Goal: Task Accomplishment & Management: Use online tool/utility

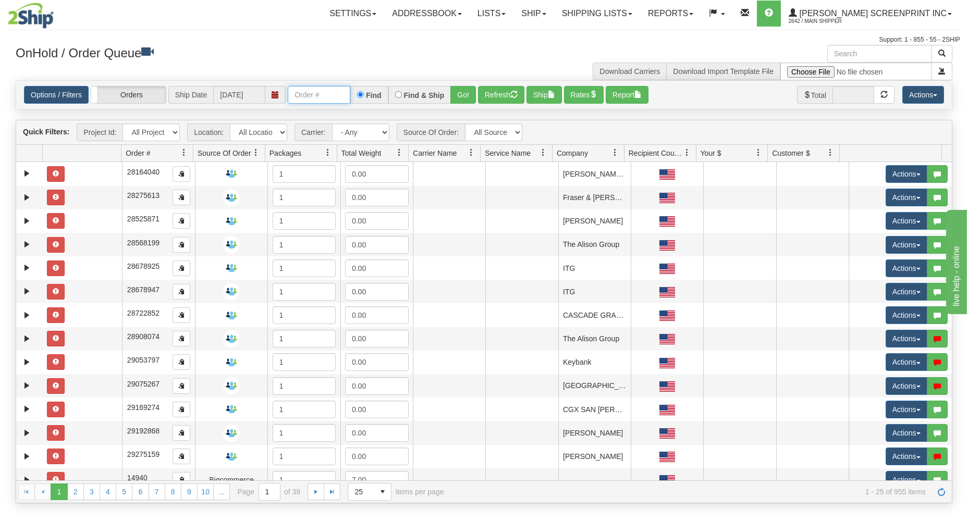
click at [299, 97] on input "text" at bounding box center [319, 95] width 63 height 18
type input "17333"
click at [465, 94] on button "Go!" at bounding box center [463, 95] width 26 height 18
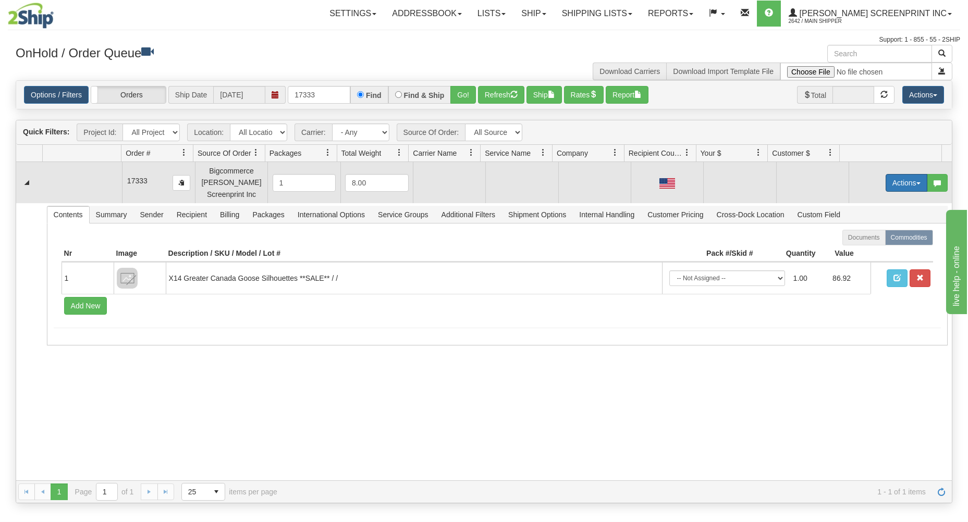
click at [903, 178] on button "Actions" at bounding box center [906, 183] width 42 height 18
click at [882, 199] on link "Open" at bounding box center [884, 203] width 83 height 14
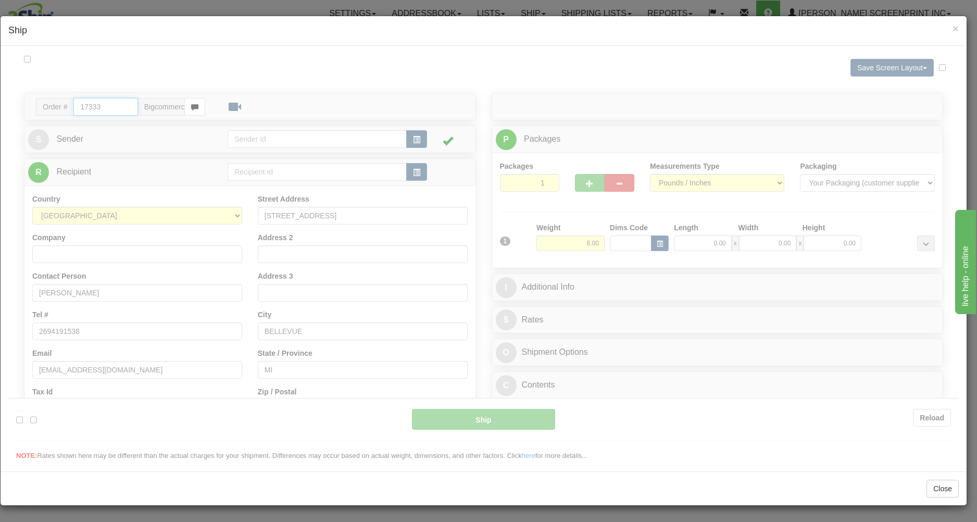
type input "07:03"
type input "16:00"
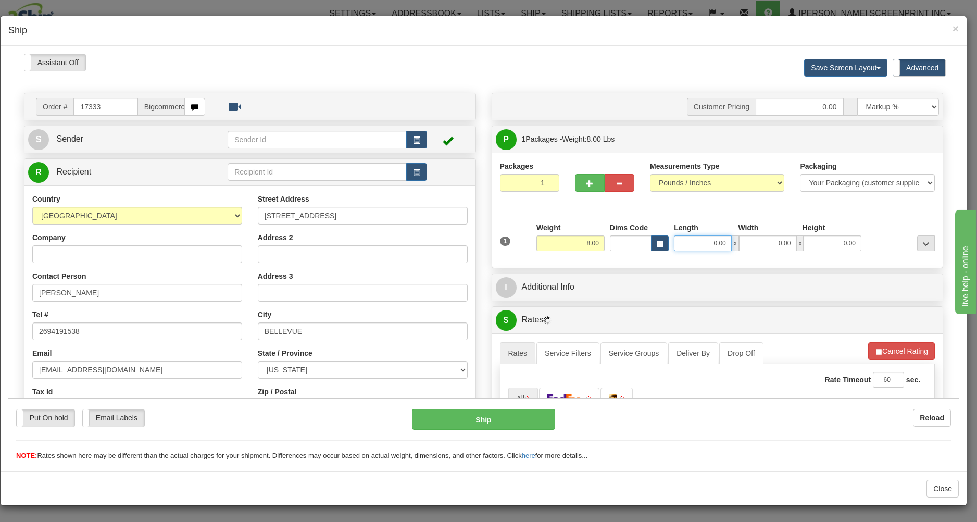
click at [684, 244] on input "0.00" at bounding box center [703, 243] width 58 height 16
type input "6.15"
type input "29.00"
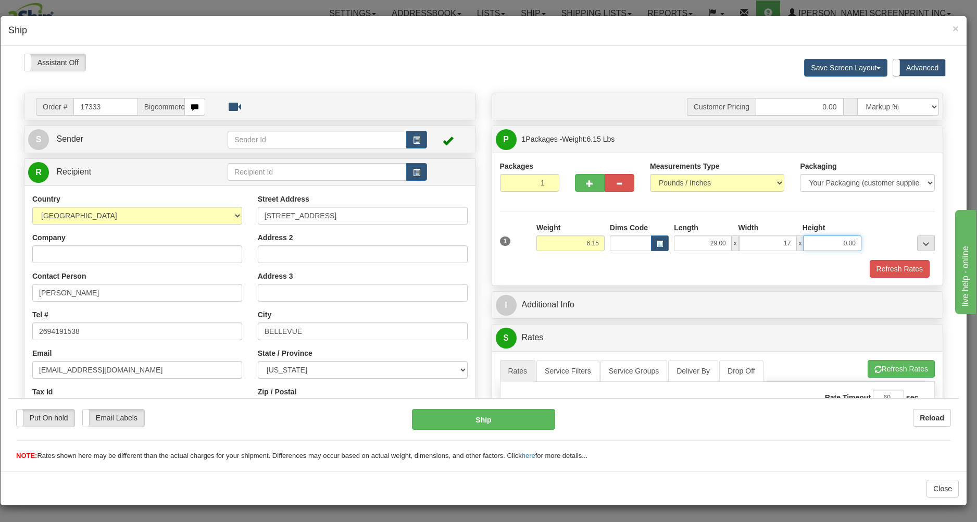
type input "17.00"
type input "4.00"
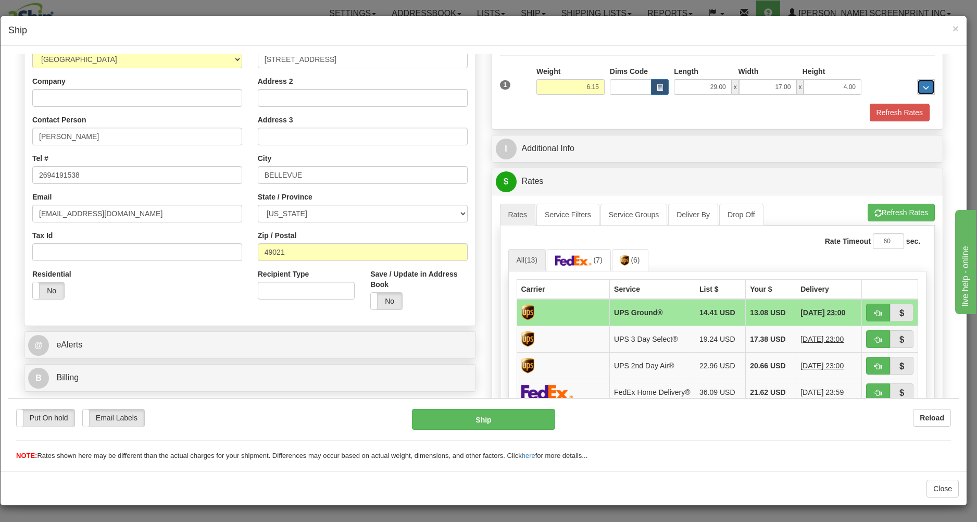
scroll to position [167, 0]
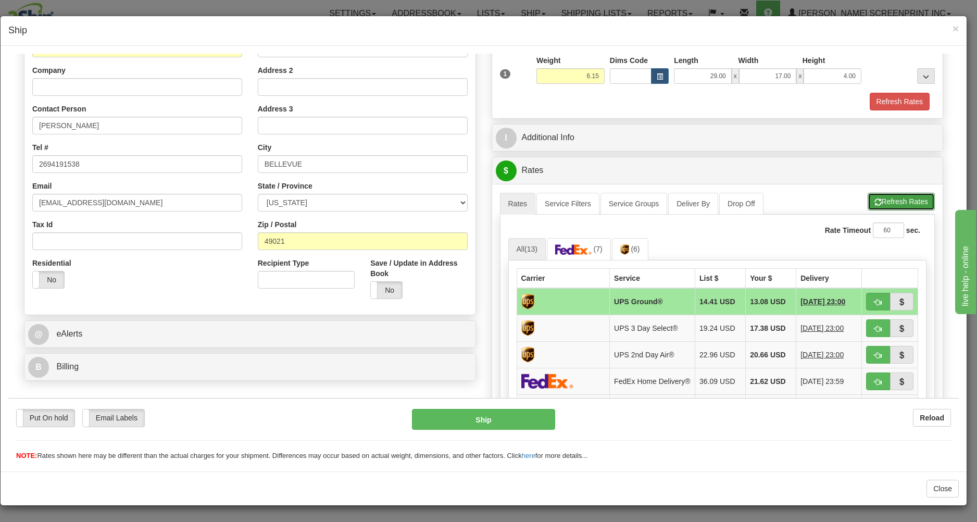
click at [890, 197] on button "Refresh Rates" at bounding box center [901, 201] width 67 height 18
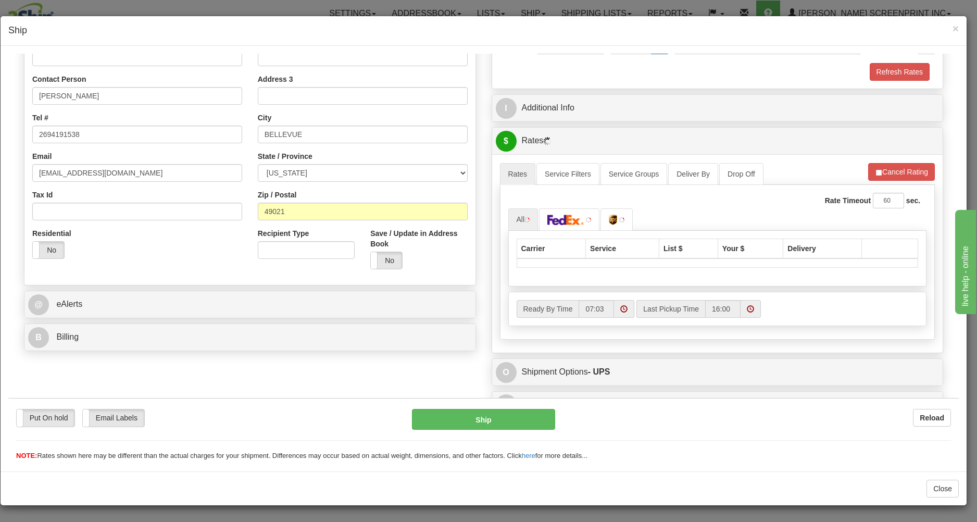
scroll to position [216, 0]
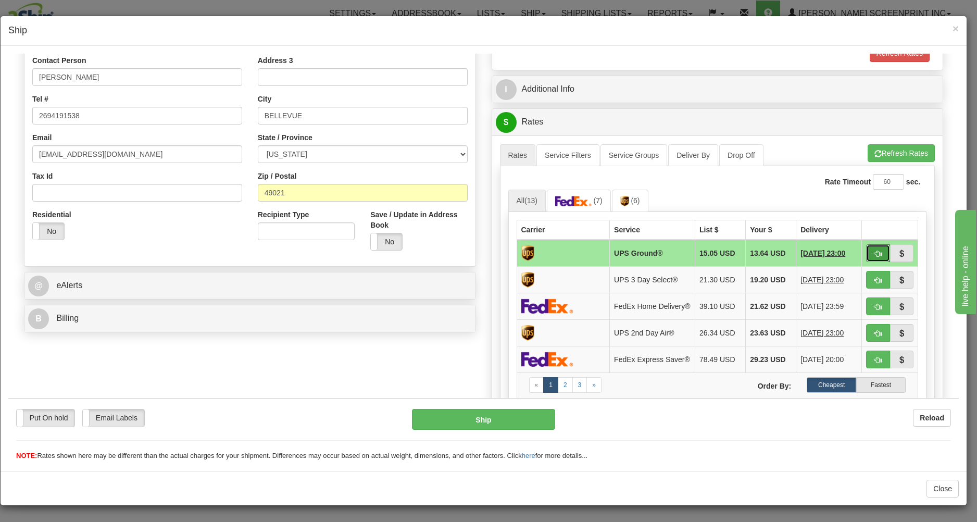
click at [875, 251] on span "button" at bounding box center [878, 253] width 7 height 7
type input "03"
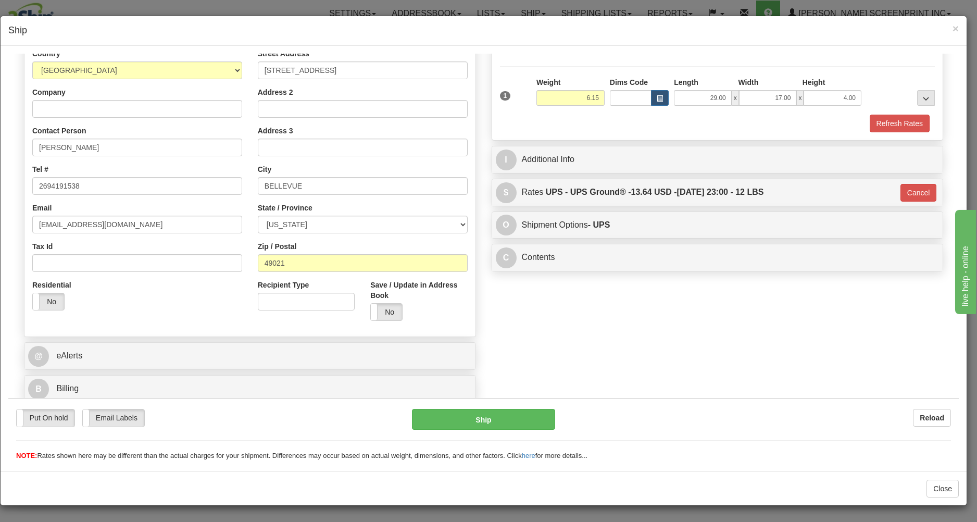
scroll to position [147, 0]
click at [510, 420] on button "Ship" at bounding box center [483, 418] width 143 height 21
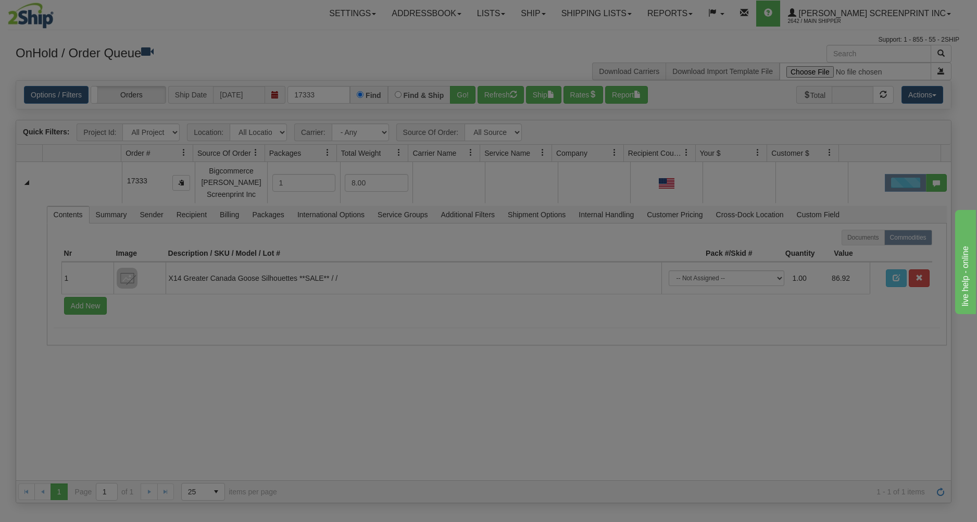
scroll to position [0, 0]
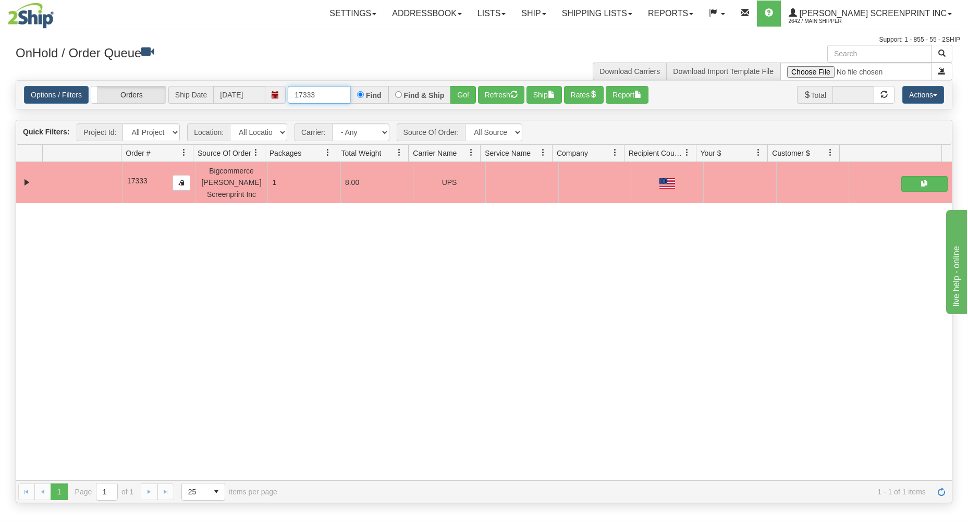
drag, startPoint x: 291, startPoint y: 94, endPoint x: 410, endPoint y: 84, distance: 119.7
click at [400, 86] on div "17333 Find Find & Ship Go!" at bounding box center [382, 95] width 188 height 18
type input "17326"
click at [462, 94] on button "Go!" at bounding box center [463, 95] width 26 height 18
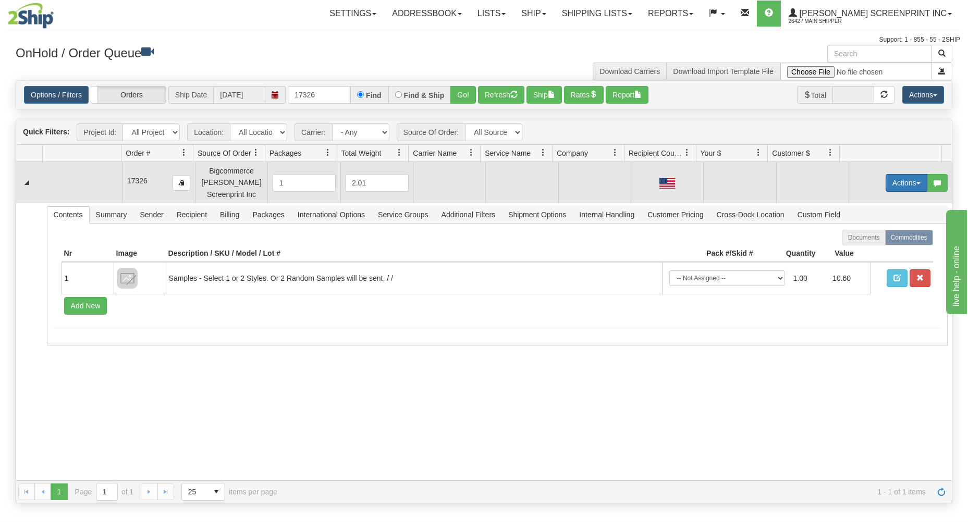
click at [904, 179] on button "Actions" at bounding box center [906, 183] width 42 height 18
click at [874, 202] on link "Open" at bounding box center [884, 203] width 83 height 14
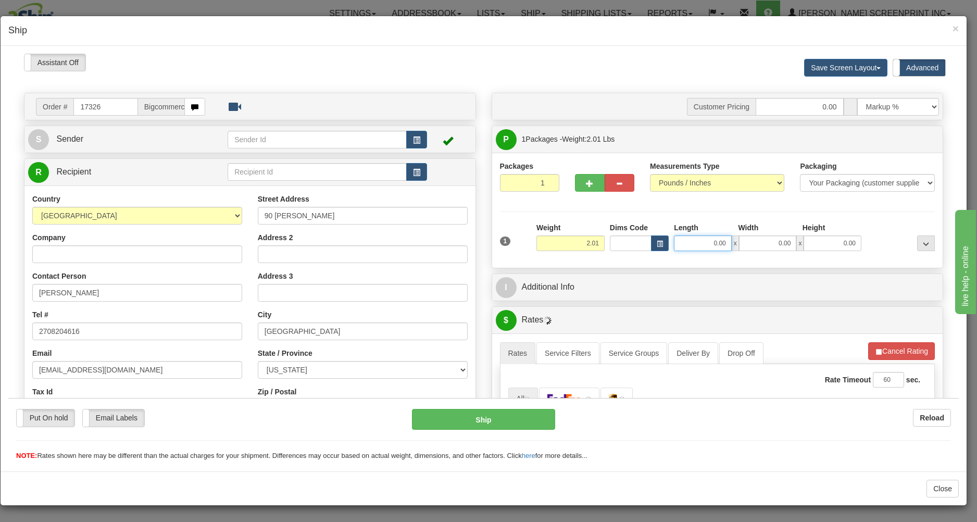
click at [697, 246] on input "0.00" at bounding box center [703, 243] width 58 height 16
type input "1.85"
type input "30.00"
type input "1.45"
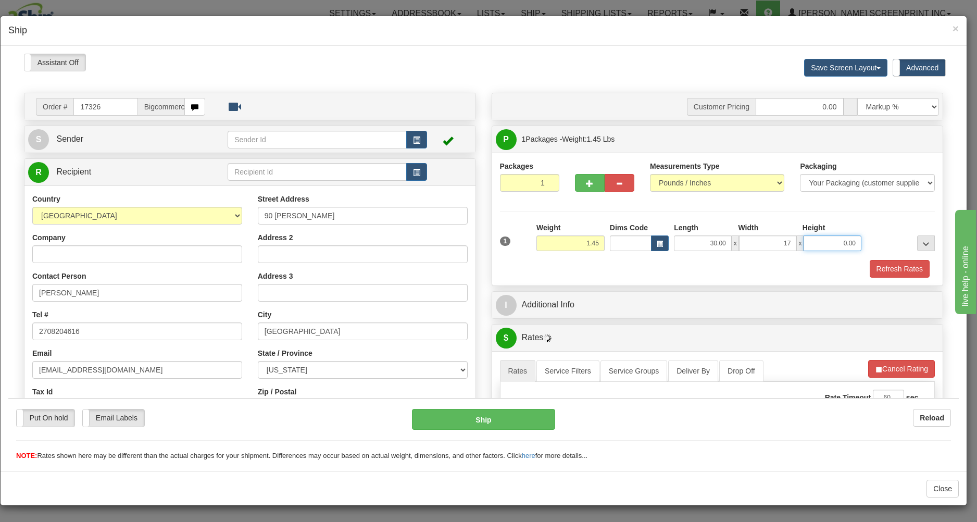
type input "17.00"
type input "1.00"
click at [763, 269] on div "Refresh Rates" at bounding box center [718, 268] width 441 height 18
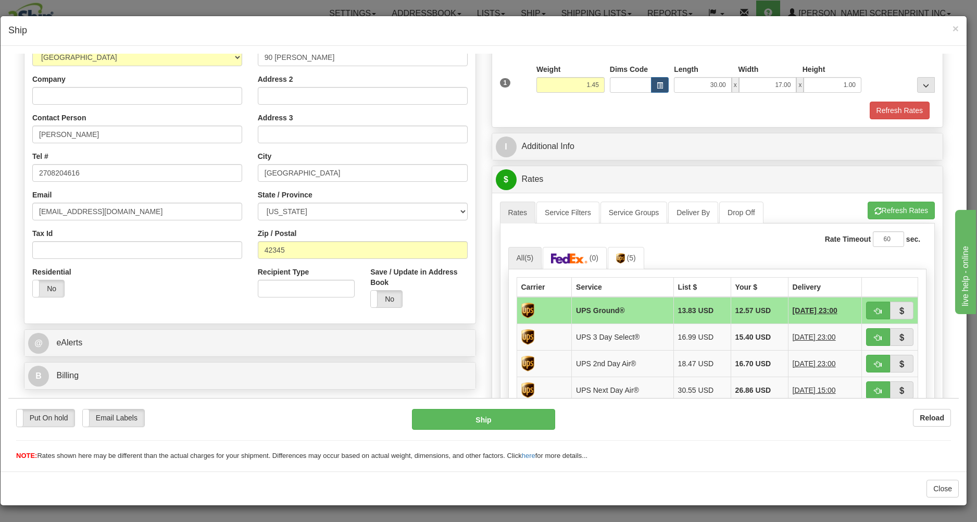
scroll to position [167, 0]
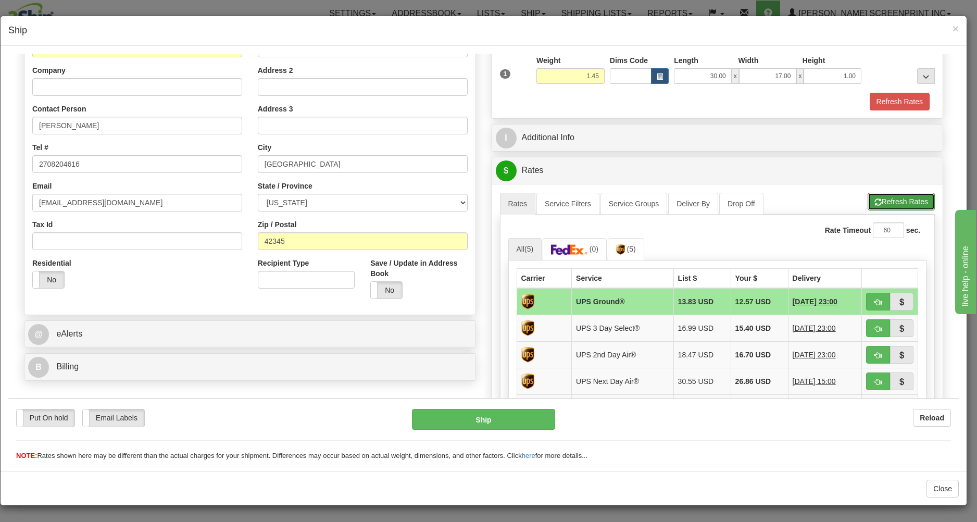
click at [883, 195] on button "Refresh Rates" at bounding box center [901, 201] width 67 height 18
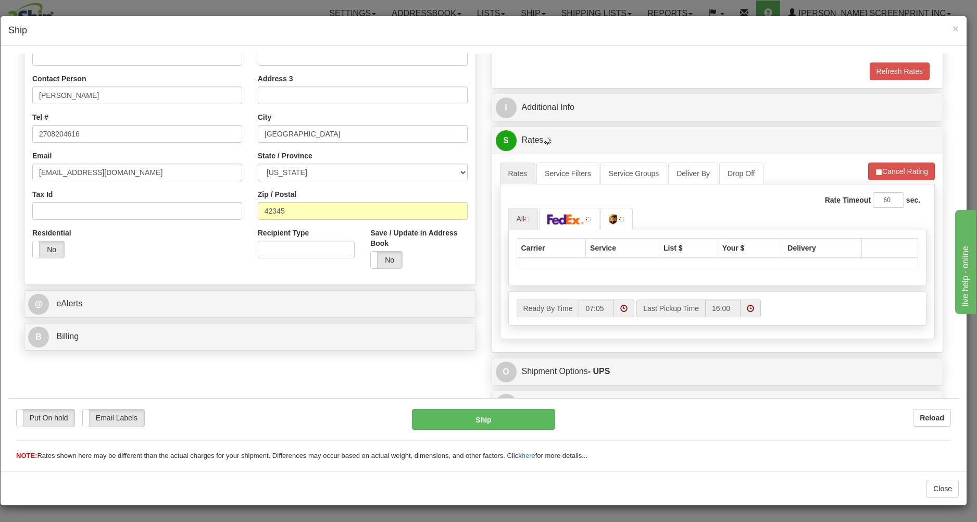
scroll to position [216, 0]
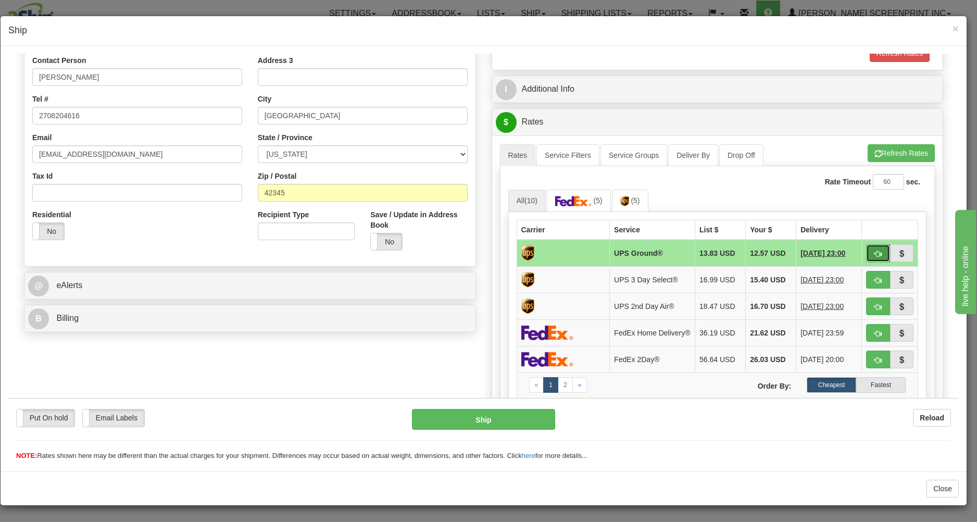
click at [875, 250] on span "button" at bounding box center [878, 253] width 7 height 7
type input "03"
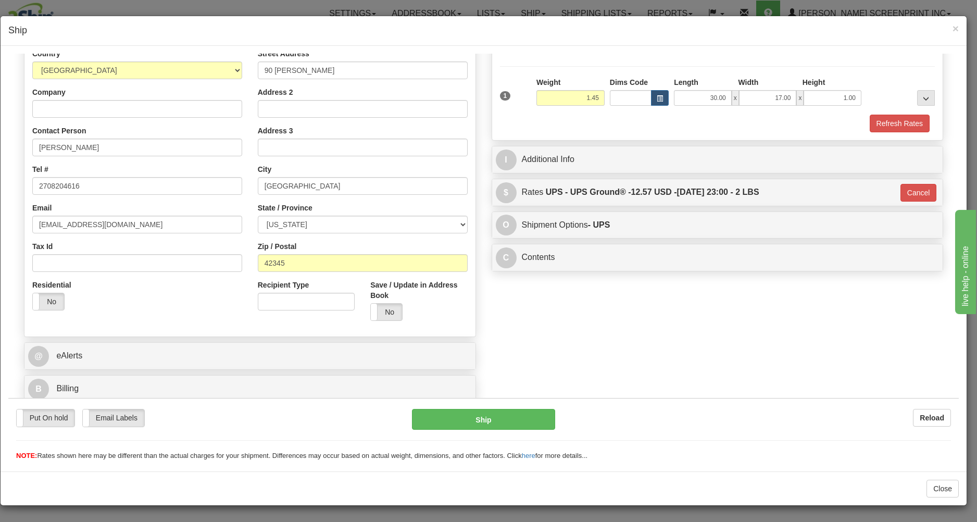
scroll to position [147, 0]
click at [515, 411] on button "Ship" at bounding box center [483, 418] width 143 height 21
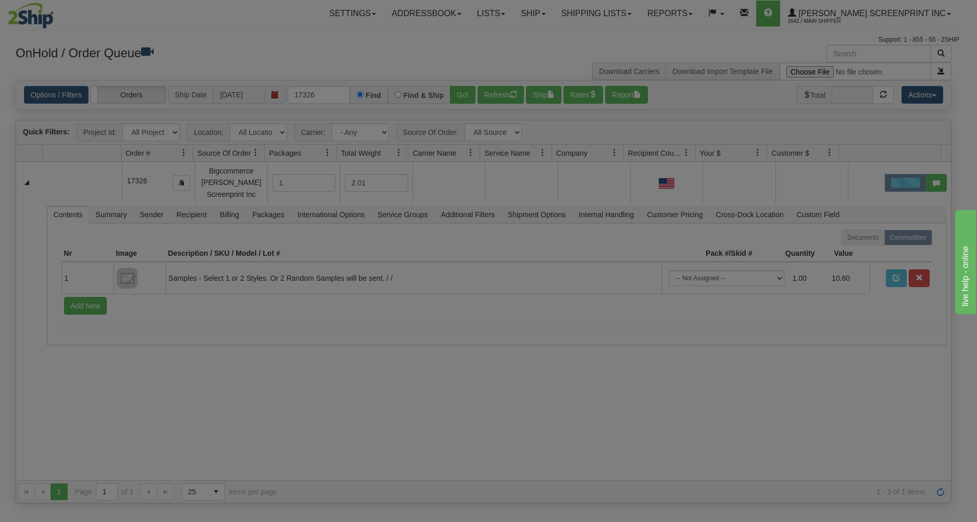
scroll to position [0, 0]
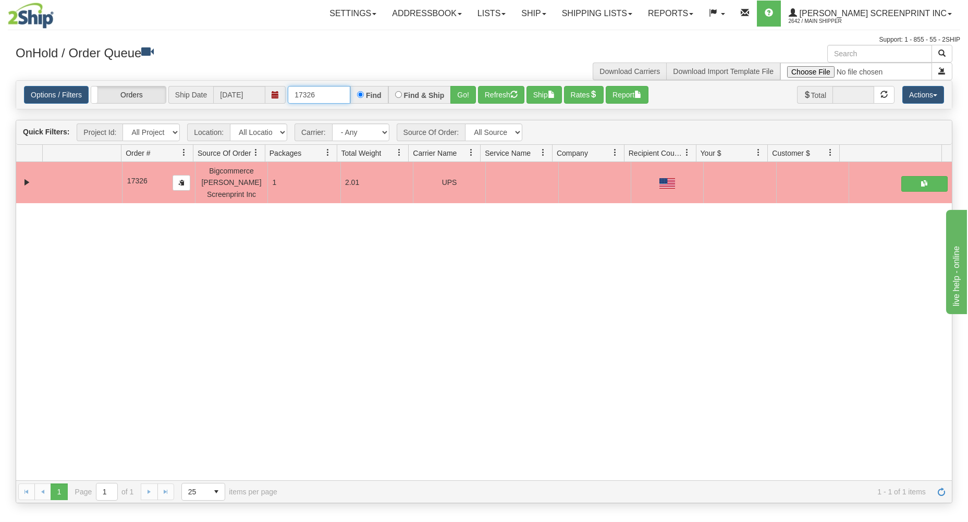
drag, startPoint x: 294, startPoint y: 94, endPoint x: 386, endPoint y: 83, distance: 92.9
click at [365, 86] on div "17326 Find Find & Ship Go!" at bounding box center [382, 95] width 188 height 18
type input "17325"
click at [463, 91] on button "Go!" at bounding box center [463, 95] width 26 height 18
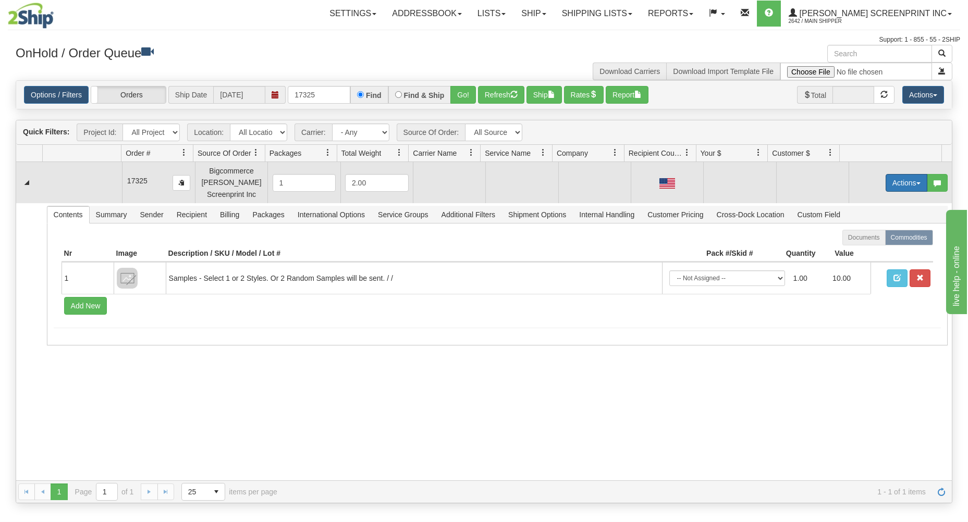
click at [895, 181] on button "Actions" at bounding box center [906, 183] width 42 height 18
click at [868, 204] on link "Open" at bounding box center [884, 203] width 83 height 14
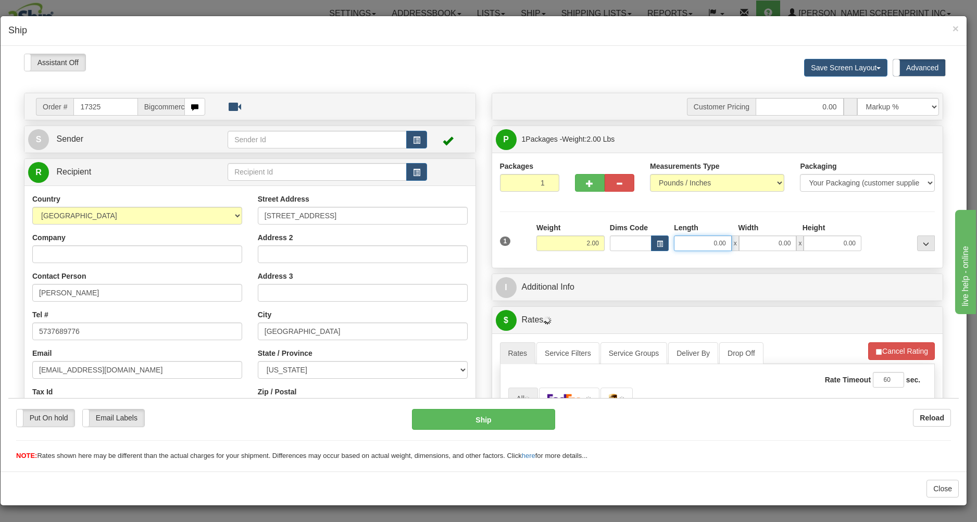
click at [678, 238] on input "0.00" at bounding box center [703, 243] width 58 height 16
type input "1.60"
type input "29.00"
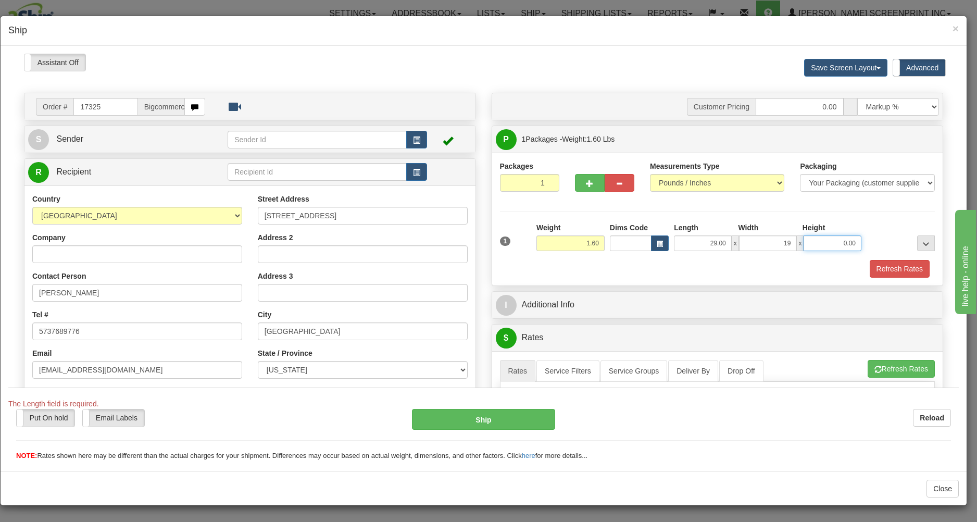
type input "19.00"
type input "1.00"
click at [652, 258] on div "1 Weight 1.60 Dims Code x x" at bounding box center [718, 240] width 441 height 37
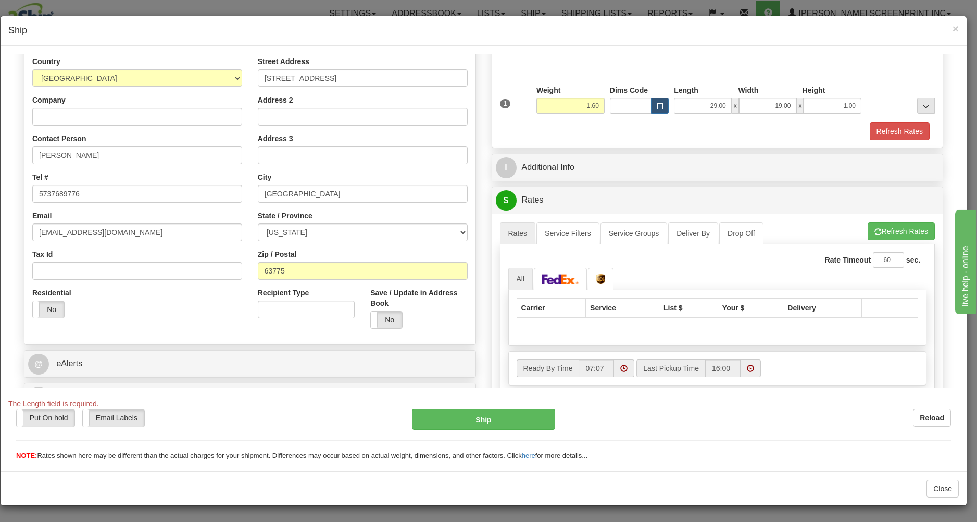
scroll to position [167, 0]
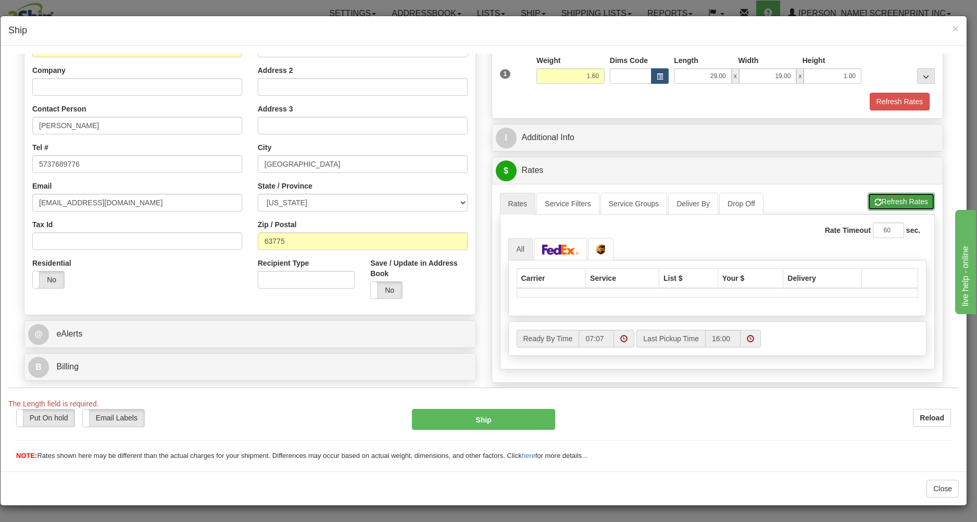
click at [887, 202] on button "Refresh Rates" at bounding box center [901, 201] width 67 height 18
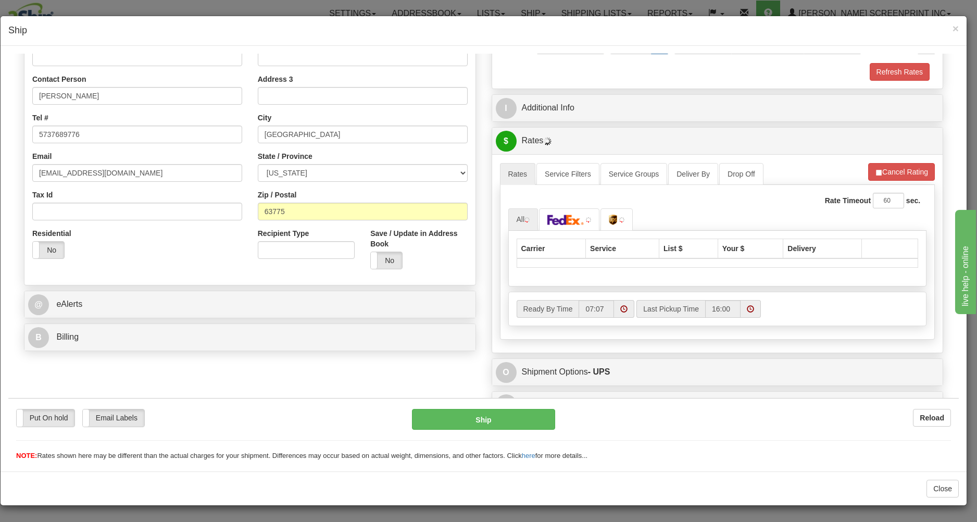
scroll to position [216, 0]
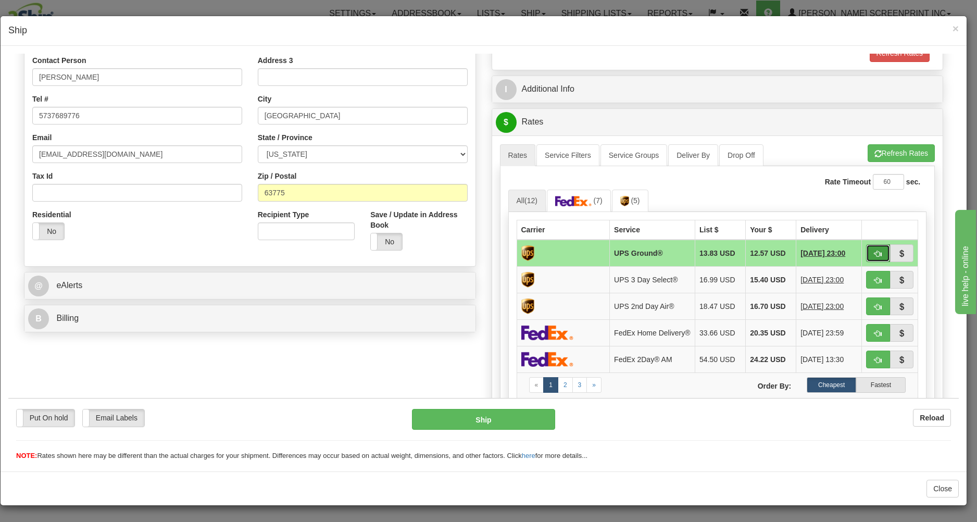
click at [869, 250] on button "button" at bounding box center [878, 253] width 24 height 18
type input "03"
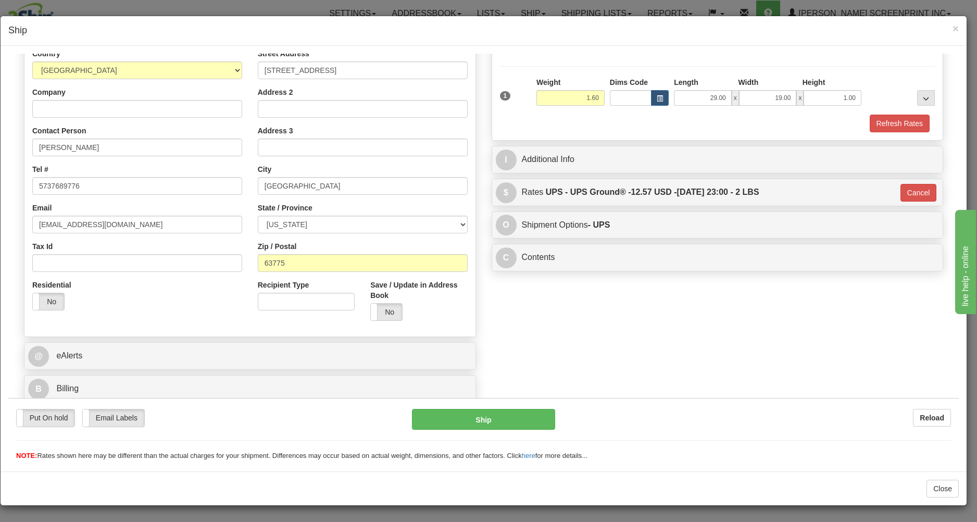
scroll to position [147, 0]
click at [516, 415] on button "Ship" at bounding box center [483, 418] width 143 height 21
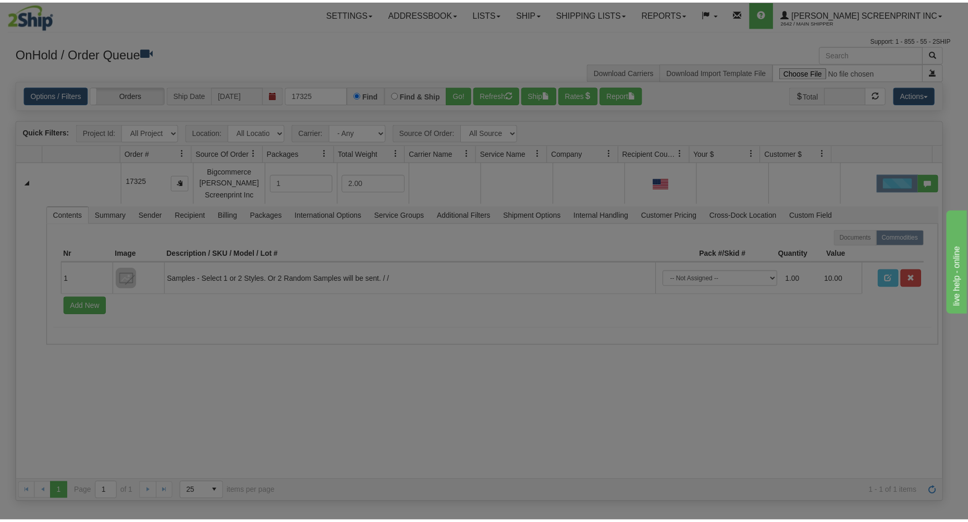
scroll to position [0, 0]
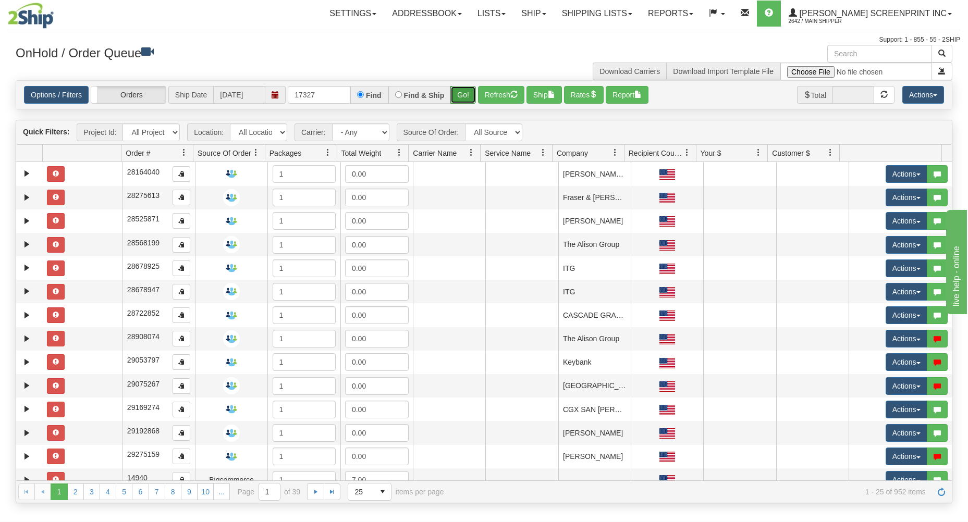
click at [457, 91] on button "Go!" at bounding box center [463, 95] width 26 height 18
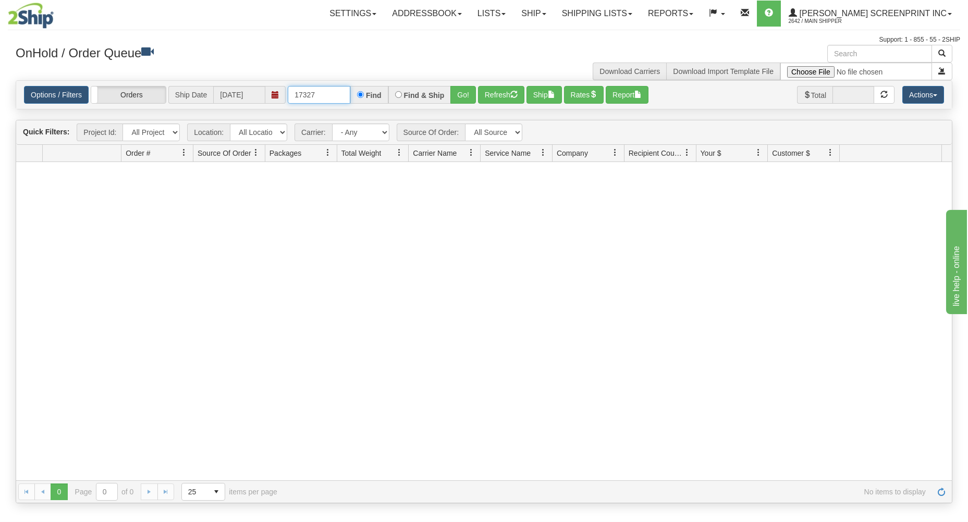
click at [335, 100] on input "17327" at bounding box center [319, 95] width 63 height 18
click at [458, 95] on button "Go!" at bounding box center [463, 95] width 26 height 18
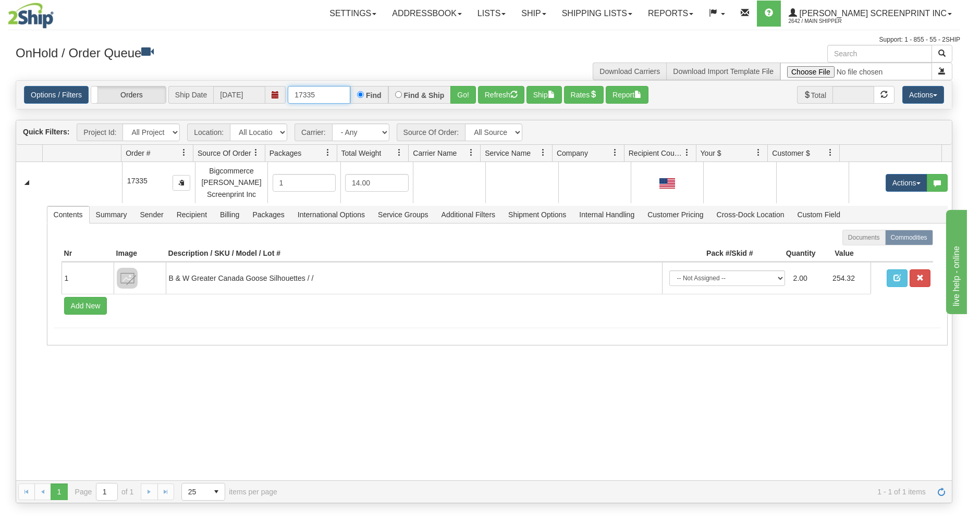
click at [332, 95] on input "17335" at bounding box center [319, 95] width 63 height 18
click at [467, 96] on button "Go!" at bounding box center [463, 95] width 26 height 18
click at [325, 98] on input "17336" at bounding box center [319, 95] width 63 height 18
type input "17337"
click at [462, 93] on button "Go!" at bounding box center [463, 95] width 26 height 18
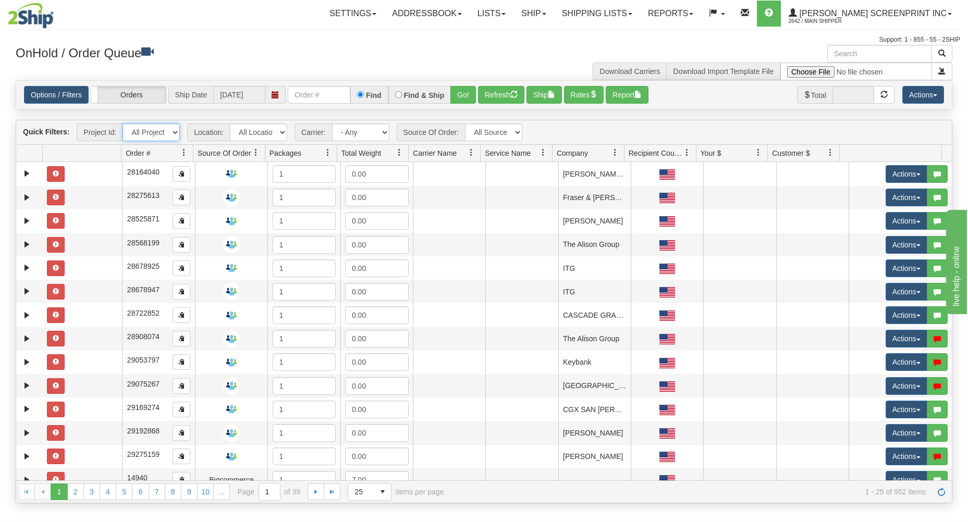
click at [122, 123] on select "All Projects Imagine MP1 MP2 MP3 MP4 MP5 MP6 MP7 MP8 MP9 P1 P10 P100 P101 P102 …" at bounding box center [150, 132] width 57 height 18
drag, startPoint x: 142, startPoint y: 129, endPoint x: 175, endPoint y: 39, distance: 96.4
click at [175, 39] on div "Support: 1 - 855 - 55 - 2SHIP" at bounding box center [484, 39] width 952 height 9
